Goal: Check status

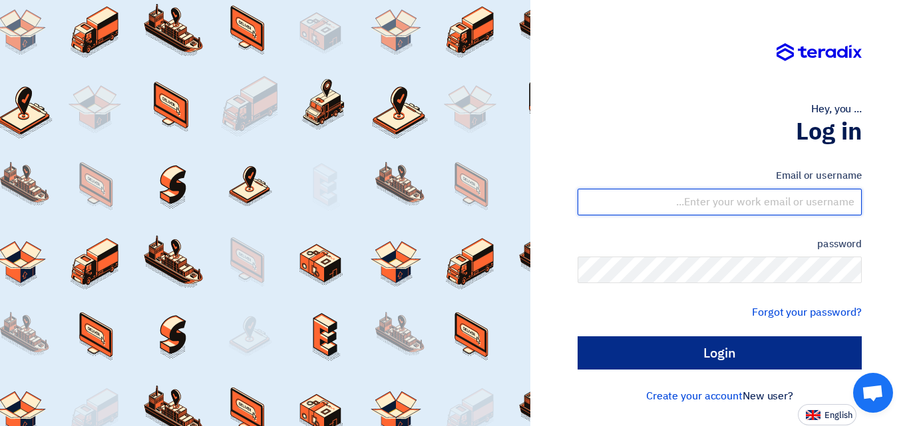
type input "[EMAIL_ADDRESS][DOMAIN_NAME]"
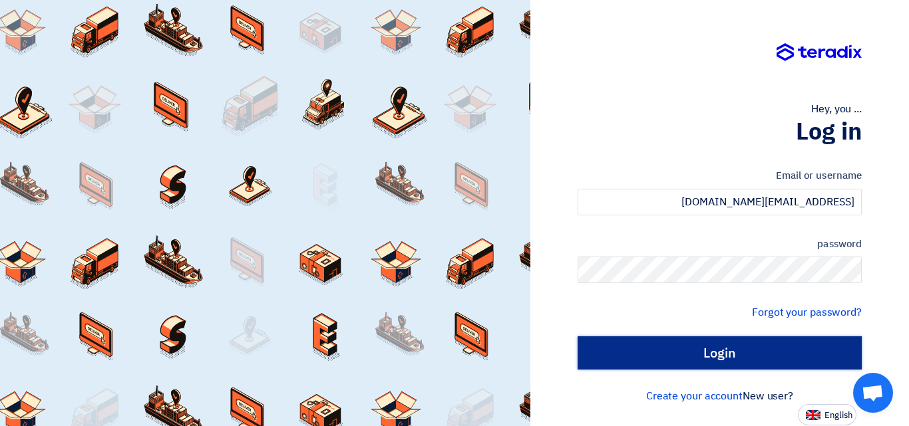
click at [718, 351] on input "Login" at bounding box center [719, 353] width 284 height 33
type input "Sign in"
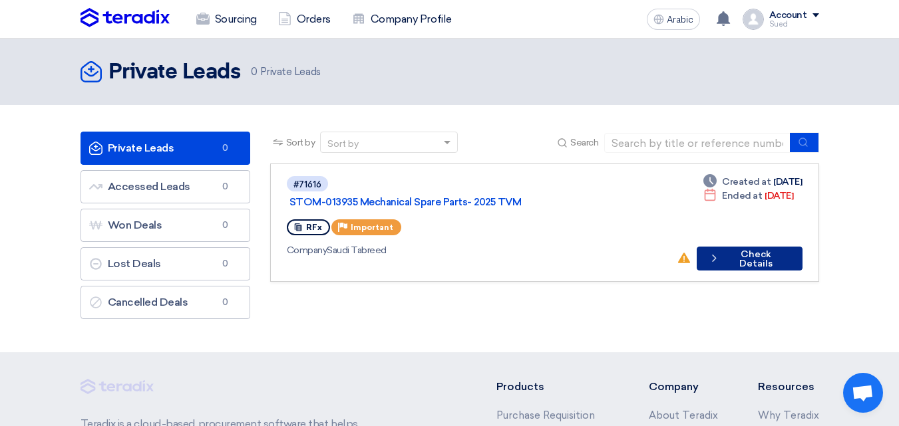
click at [752, 249] on font "Check Details" at bounding box center [755, 259] width 33 height 21
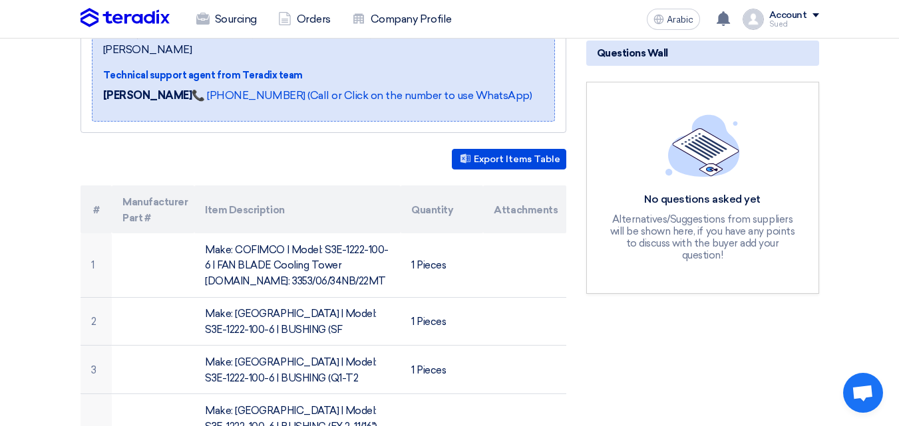
scroll to position [266, 0]
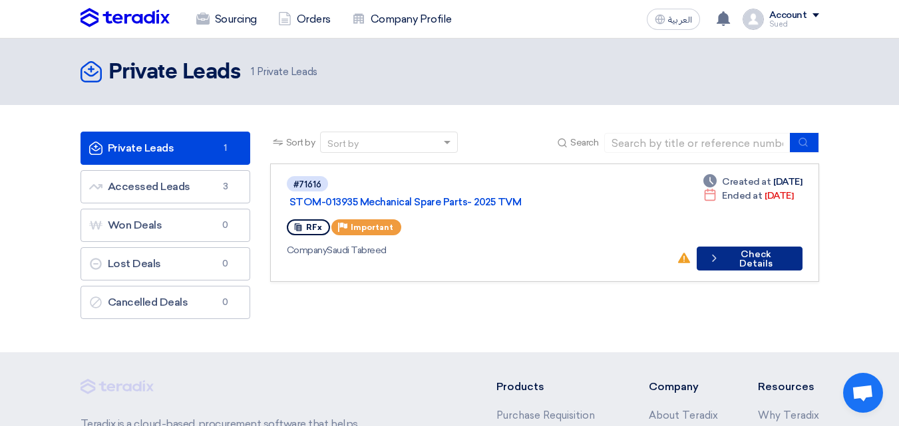
click at [733, 247] on button "Check details Check Details" at bounding box center [749, 259] width 106 height 24
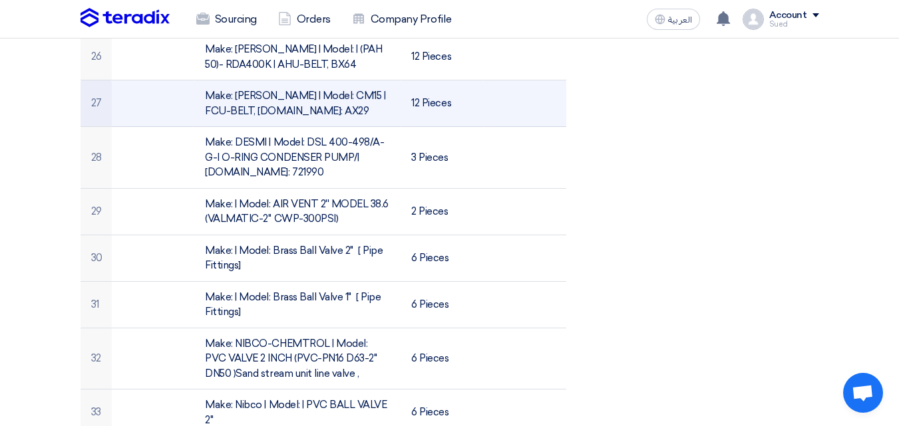
scroll to position [1995, 0]
